Goal: Task Accomplishment & Management: Use online tool/utility

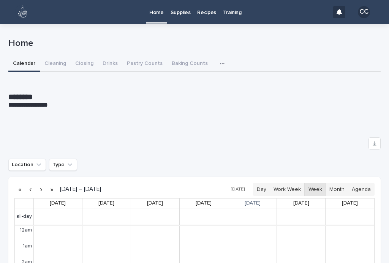
scroll to position [96, 0]
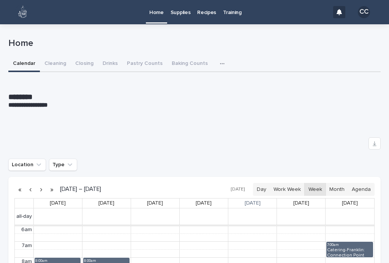
click at [86, 64] on button "Closing" at bounding box center [84, 64] width 27 height 16
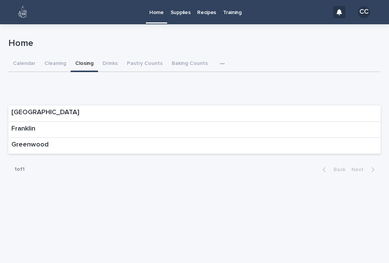
click at [175, 132] on div "Franklin" at bounding box center [194, 130] width 372 height 16
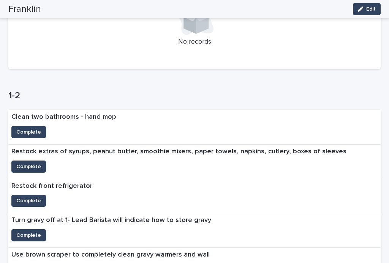
scroll to position [231, 0]
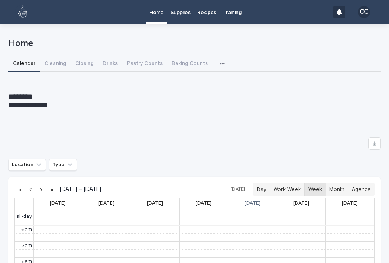
scroll to position [96, 0]
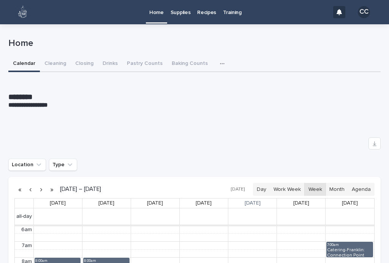
click at [85, 62] on button "Closing" at bounding box center [84, 64] width 27 height 16
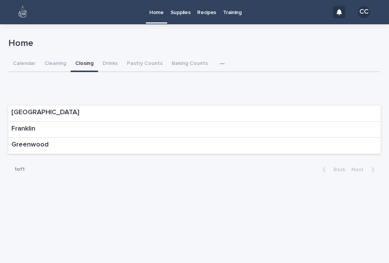
click at [120, 128] on div "Franklin" at bounding box center [194, 130] width 372 height 16
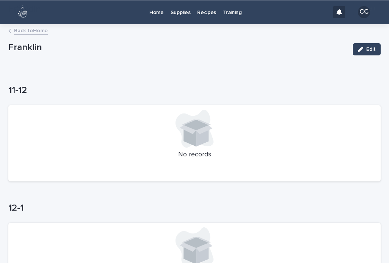
scroll to position [302, 0]
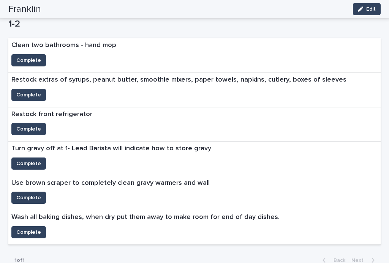
click at [30, 130] on span "Complete" at bounding box center [28, 129] width 25 height 8
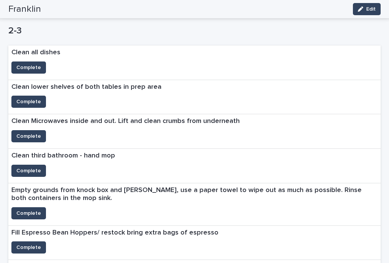
scroll to position [535, 0]
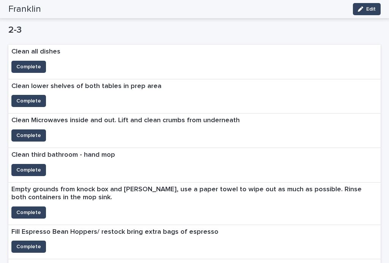
click at [37, 97] on span "Complete" at bounding box center [28, 101] width 25 height 8
